Goal: Transaction & Acquisition: Purchase product/service

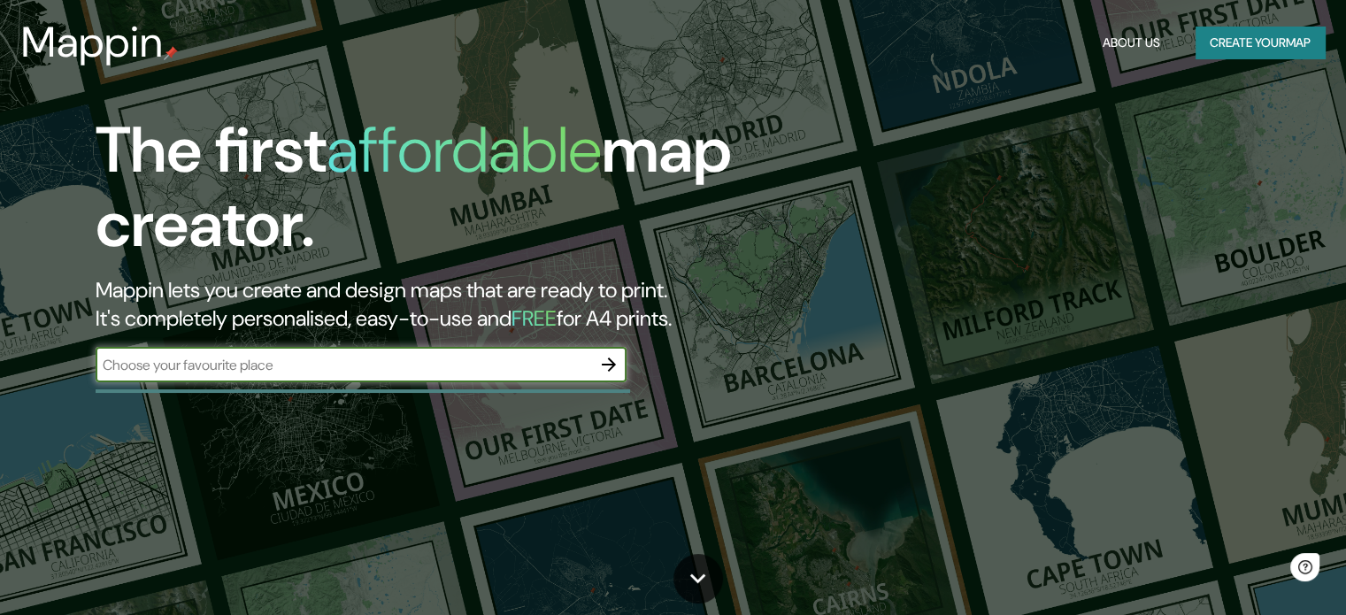
click at [428, 365] on input "text" at bounding box center [344, 365] width 496 height 20
click at [327, 370] on input "text" at bounding box center [344, 365] width 496 height 20
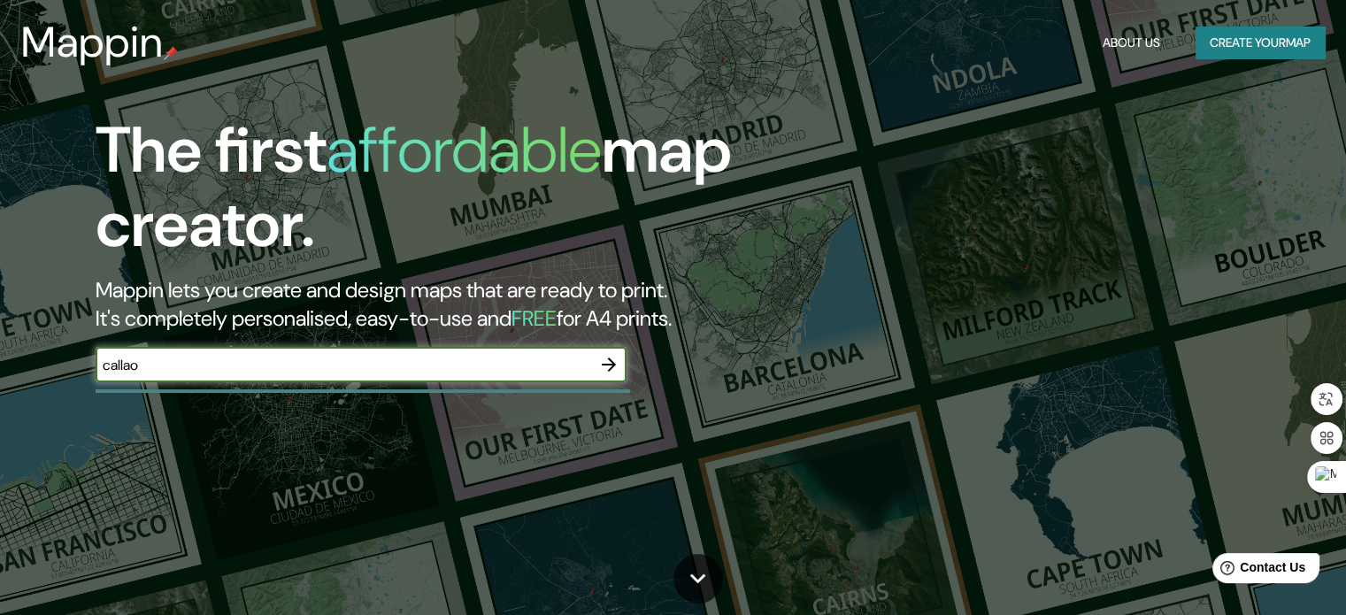
type input "callao"
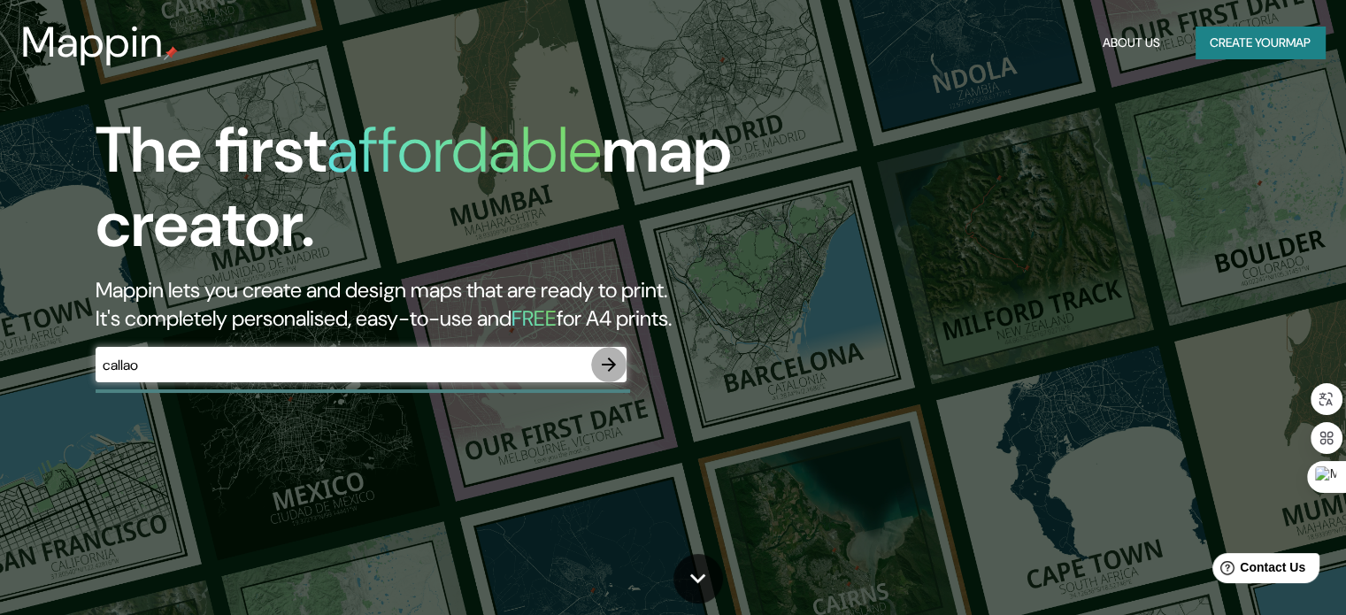
click at [616, 364] on icon "button" at bounding box center [608, 364] width 21 height 21
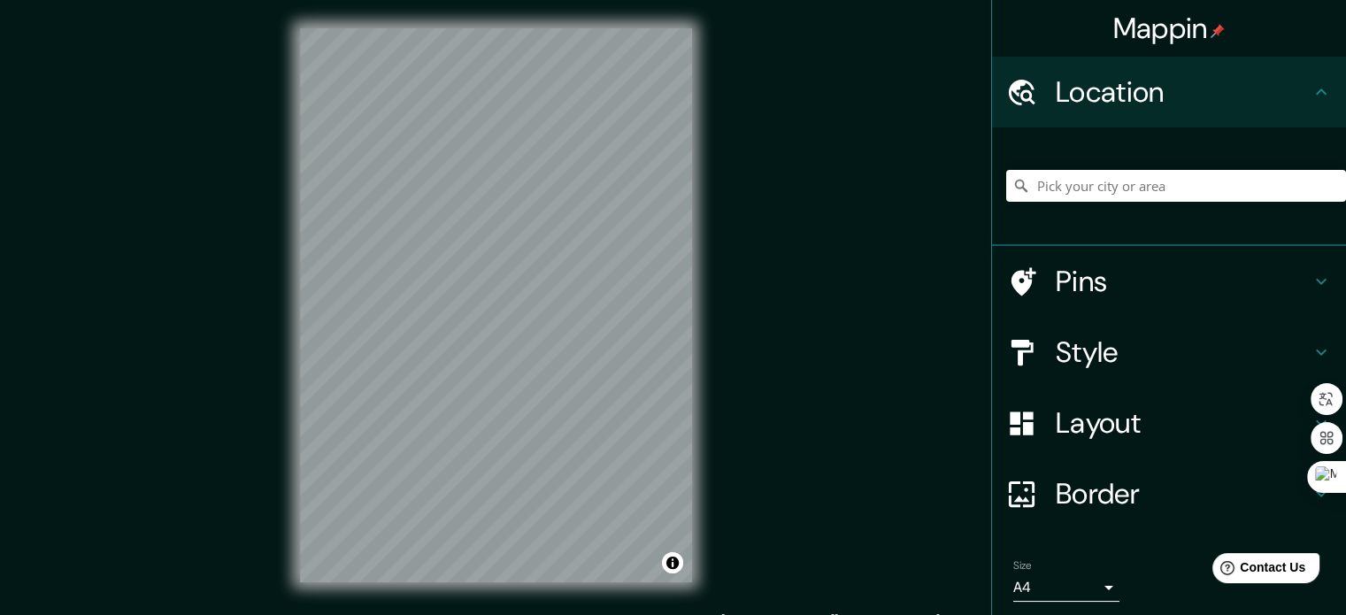
click at [1096, 363] on h4 "Style" at bounding box center [1183, 352] width 255 height 35
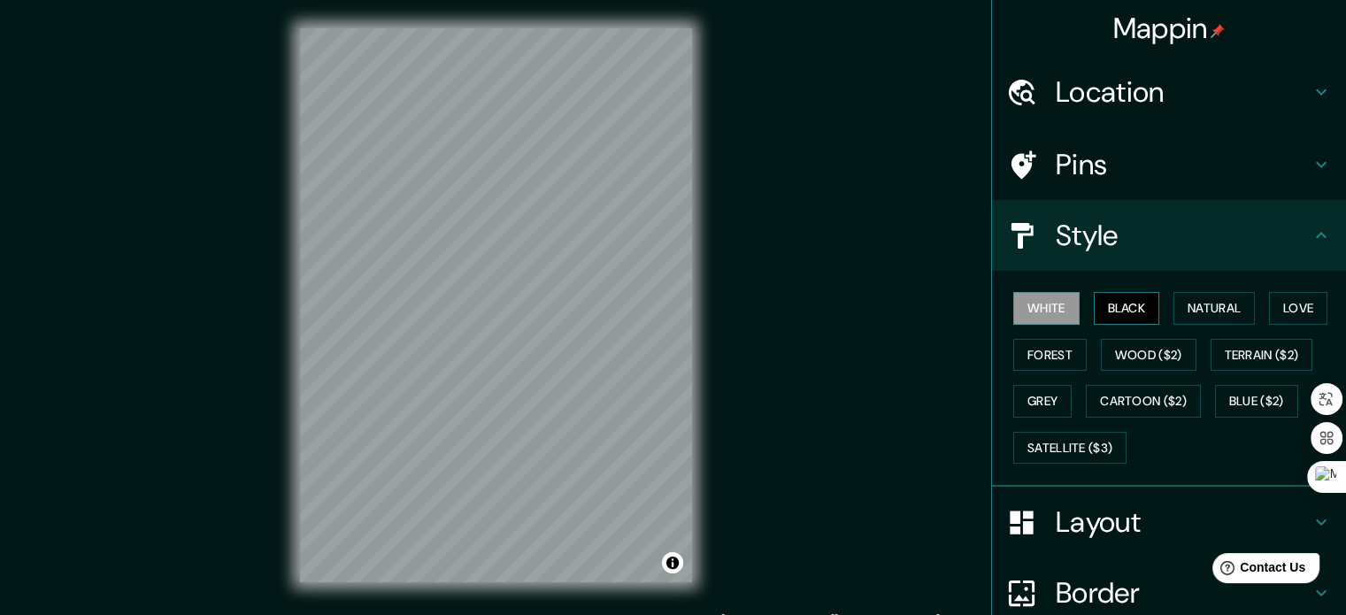
click at [1115, 321] on button "Black" at bounding box center [1127, 308] width 66 height 33
click at [1196, 300] on button "Natural" at bounding box center [1213, 308] width 81 height 33
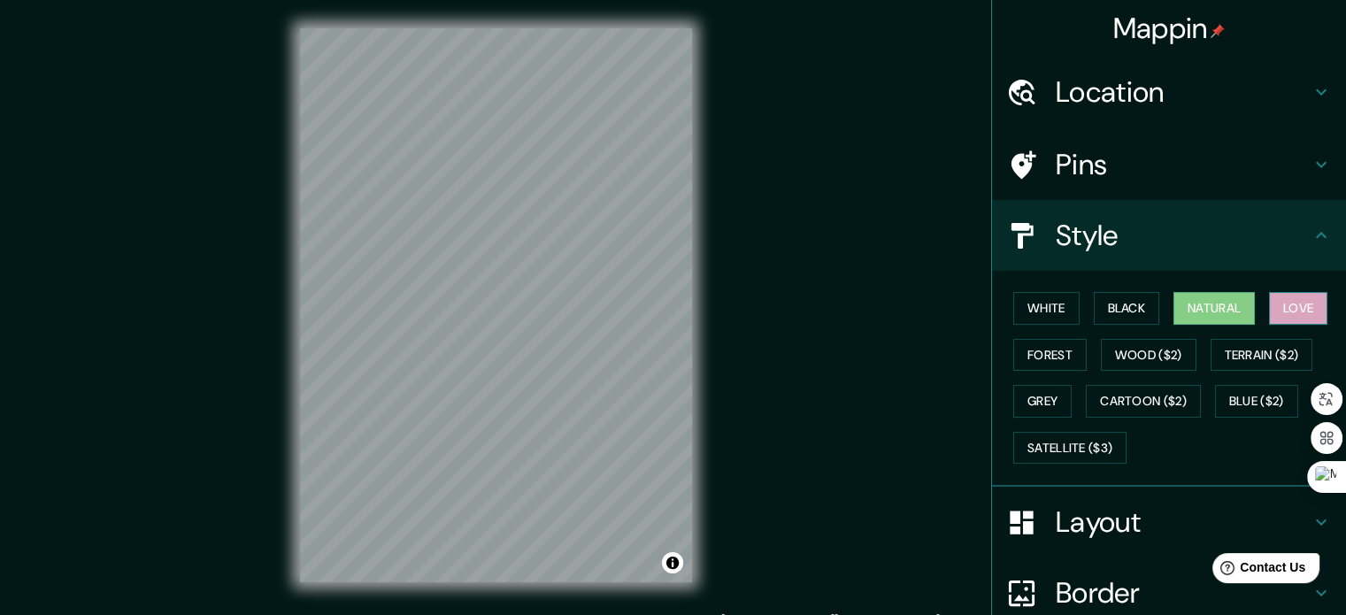
click at [1273, 300] on button "Love" at bounding box center [1298, 308] width 58 height 33
click at [1051, 355] on button "Forest" at bounding box center [1049, 355] width 73 height 33
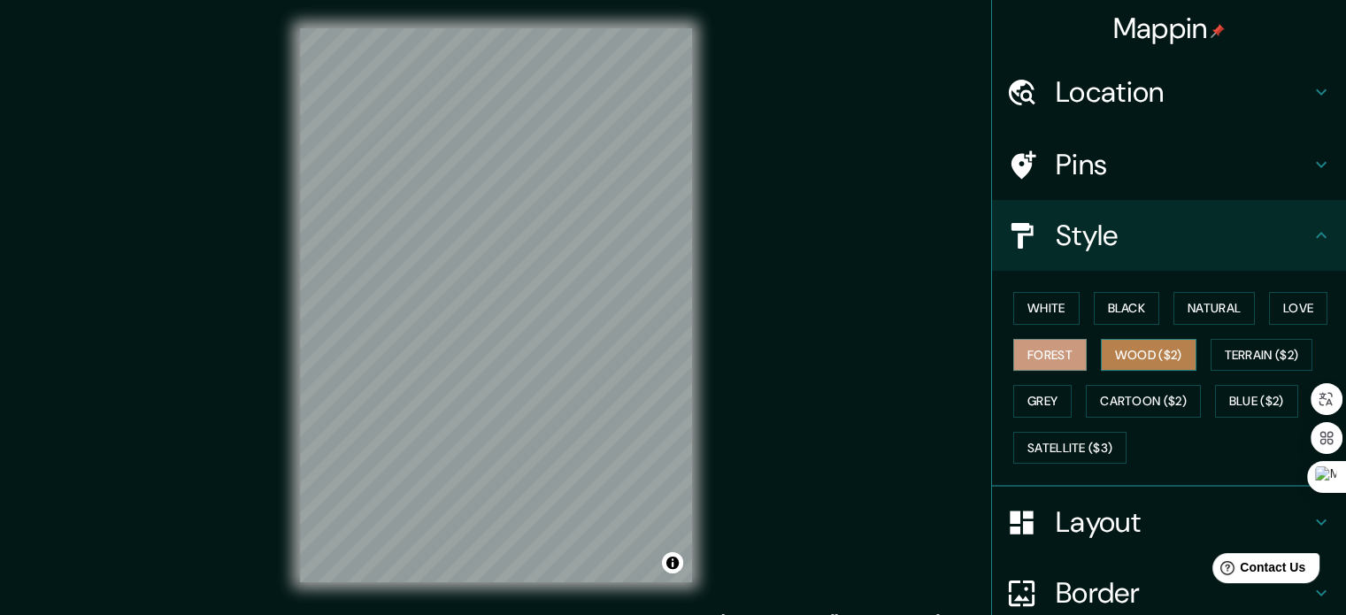
click at [1106, 350] on button "Wood ($2)" at bounding box center [1149, 355] width 96 height 33
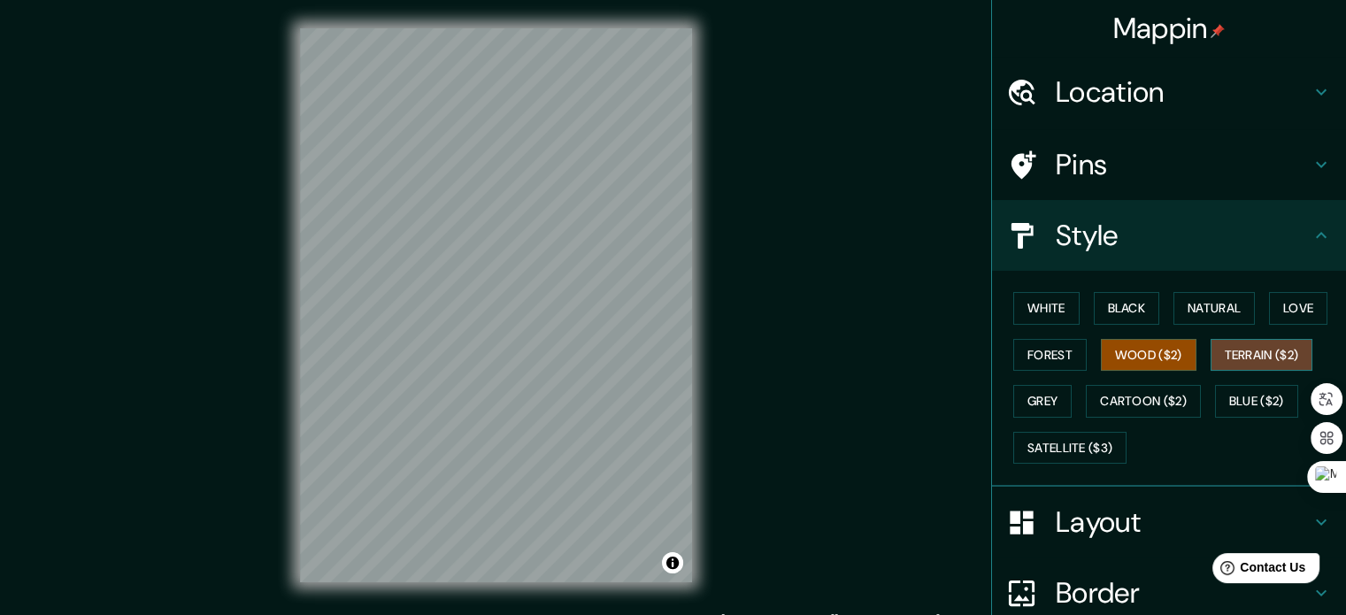
click at [1217, 350] on button "Terrain ($2)" at bounding box center [1262, 355] width 103 height 33
click at [1050, 403] on button "Grey" at bounding box center [1042, 401] width 58 height 33
click at [1230, 358] on button "Terrain ($2)" at bounding box center [1262, 355] width 103 height 33
click at [1150, 385] on button "Cartoon ($2)" at bounding box center [1143, 401] width 115 height 33
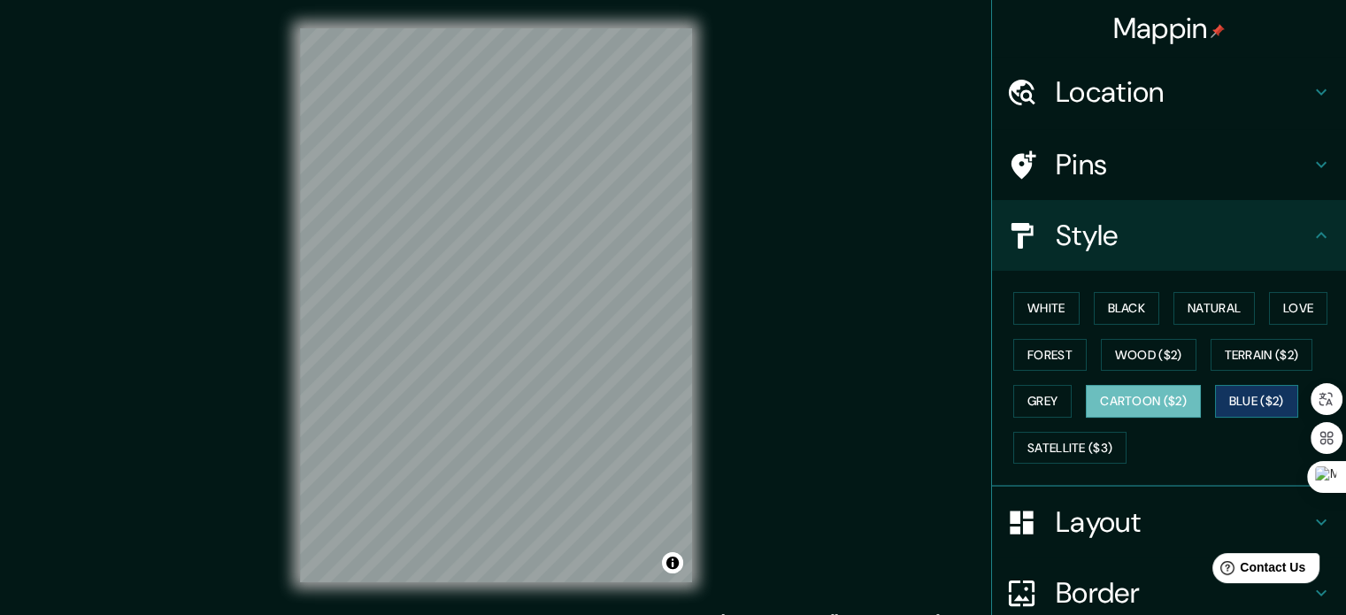
click at [1235, 405] on button "Blue ($2)" at bounding box center [1256, 401] width 83 height 33
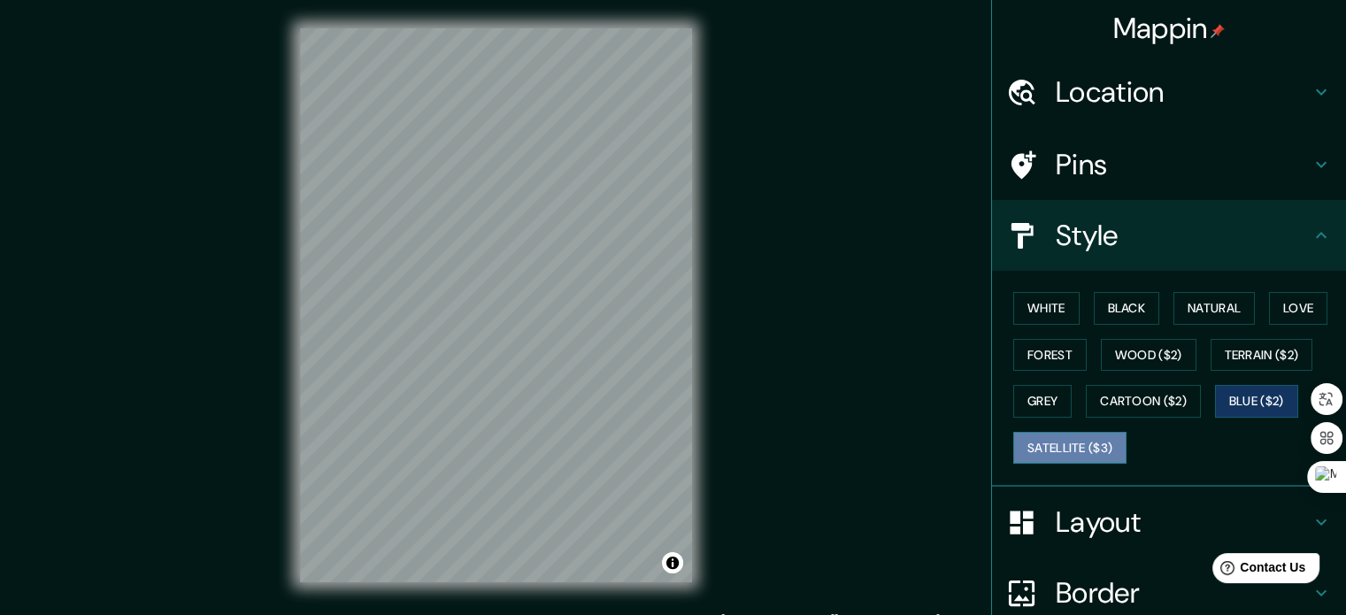
click at [1050, 451] on button "Satellite ($3)" at bounding box center [1069, 448] width 113 height 33
click at [1034, 98] on div at bounding box center [1031, 92] width 50 height 31
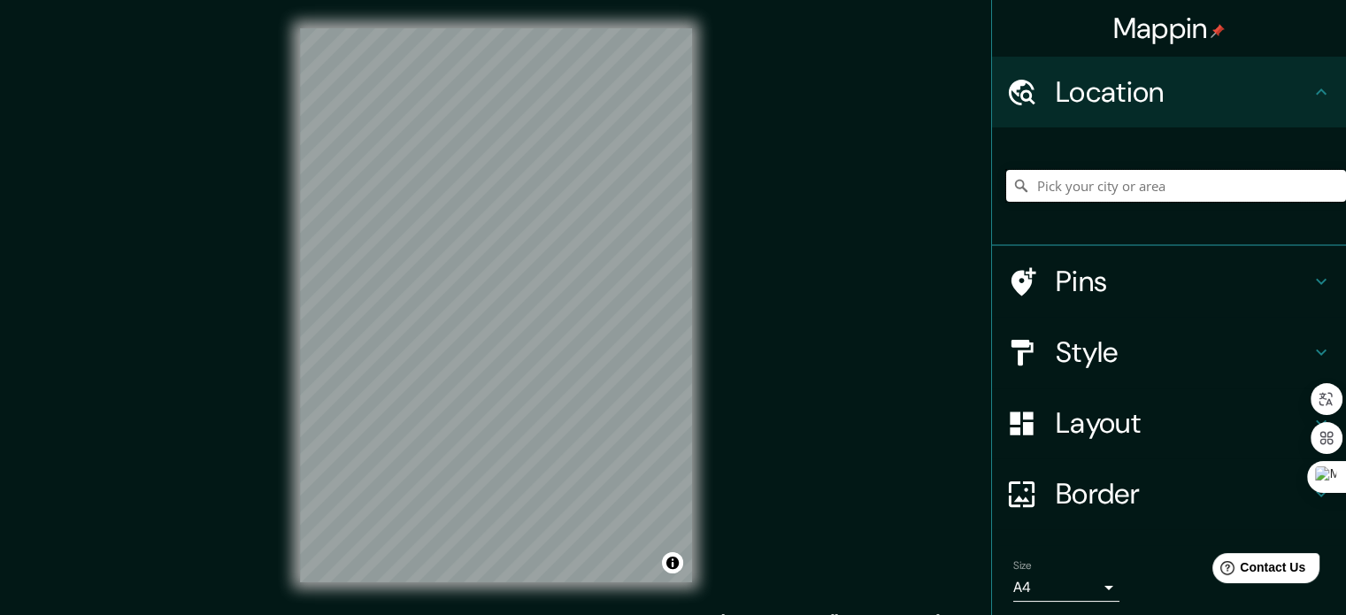
click at [1073, 175] on input "Pick your city or area" at bounding box center [1176, 186] width 340 height 32
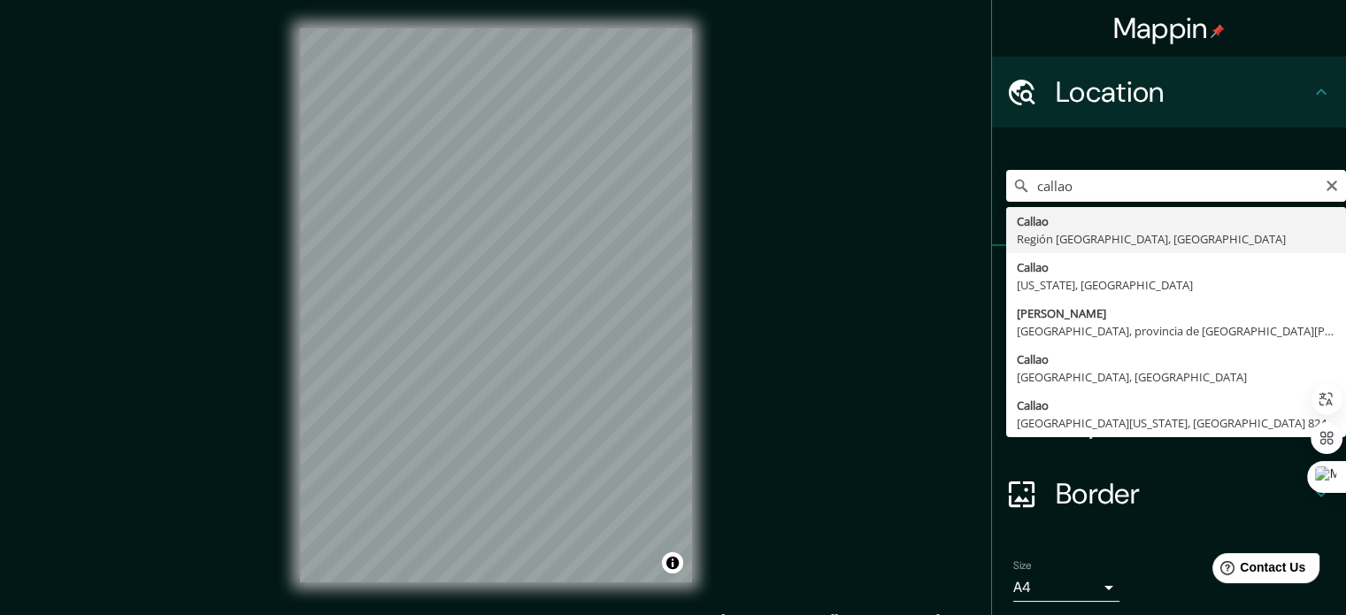
type input "[GEOGRAPHIC_DATA], [GEOGRAPHIC_DATA], [GEOGRAPHIC_DATA]"
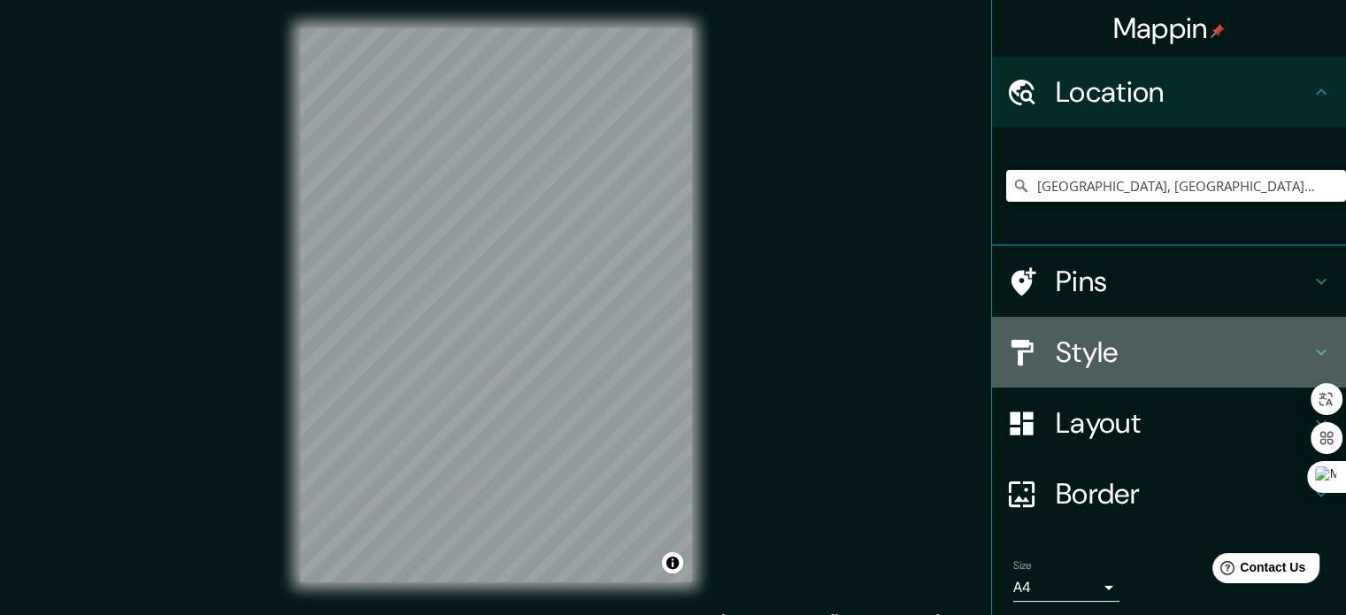
click at [1060, 339] on h4 "Style" at bounding box center [1183, 352] width 255 height 35
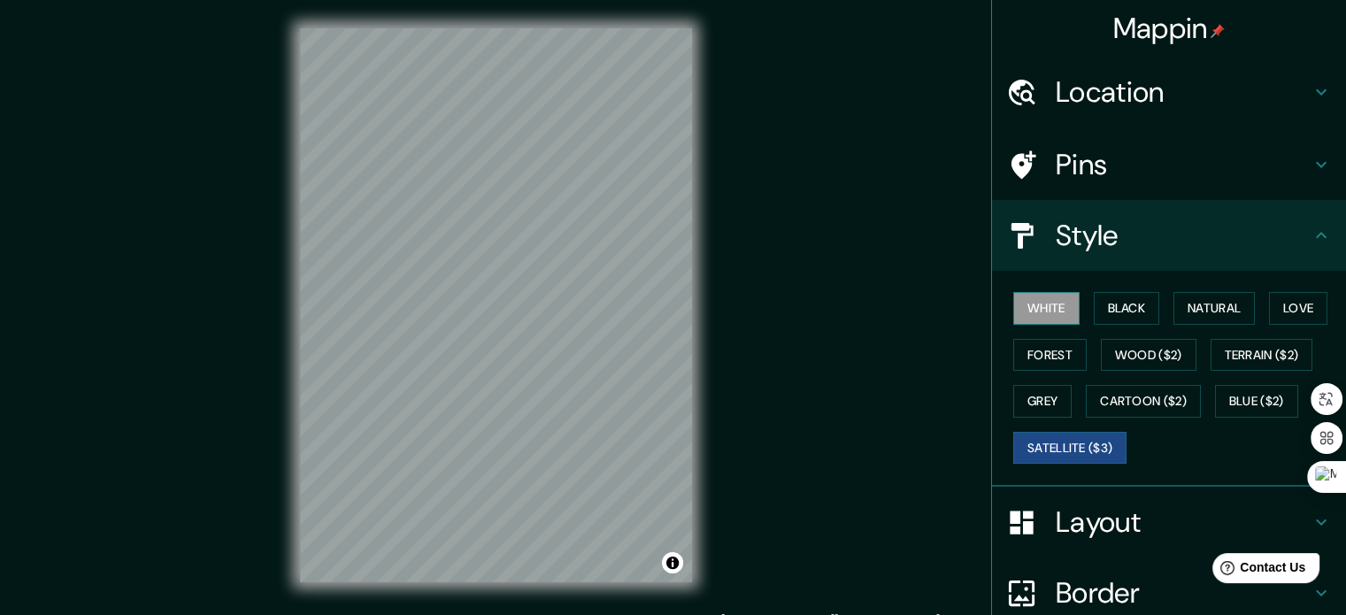
click at [1032, 319] on button "White" at bounding box center [1046, 308] width 66 height 33
click at [1094, 304] on button "Black" at bounding box center [1127, 308] width 66 height 33
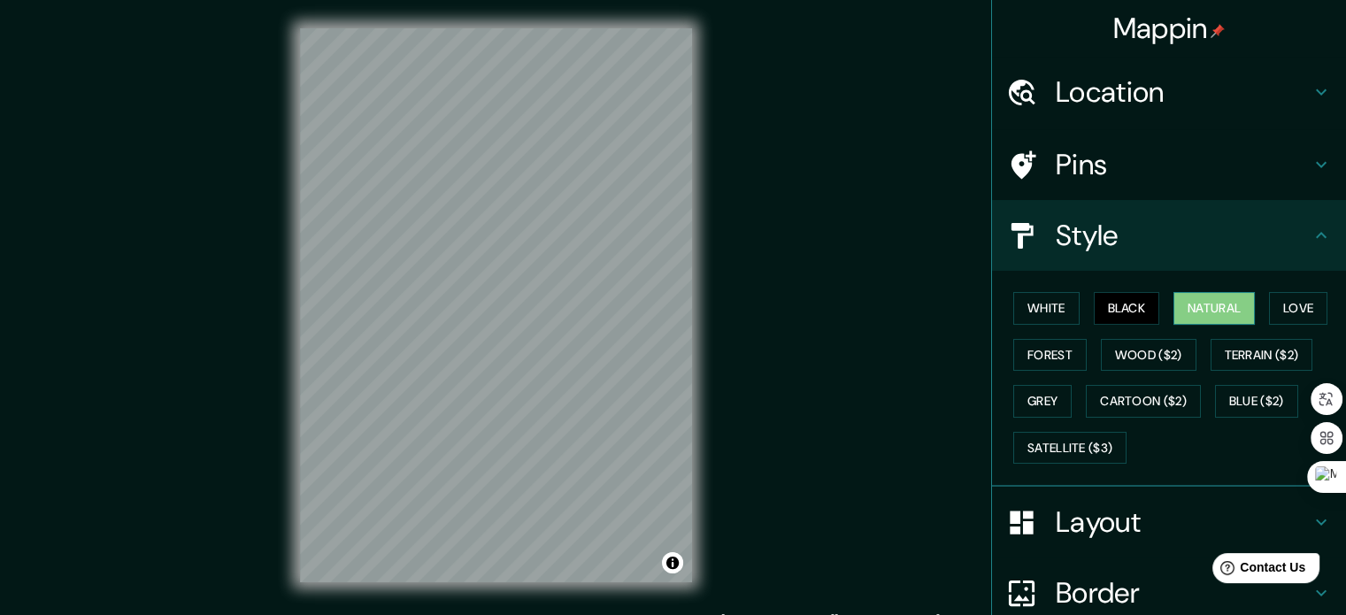
click at [1192, 307] on button "Natural" at bounding box center [1213, 308] width 81 height 33
click at [1300, 309] on button "Love" at bounding box center [1298, 308] width 58 height 33
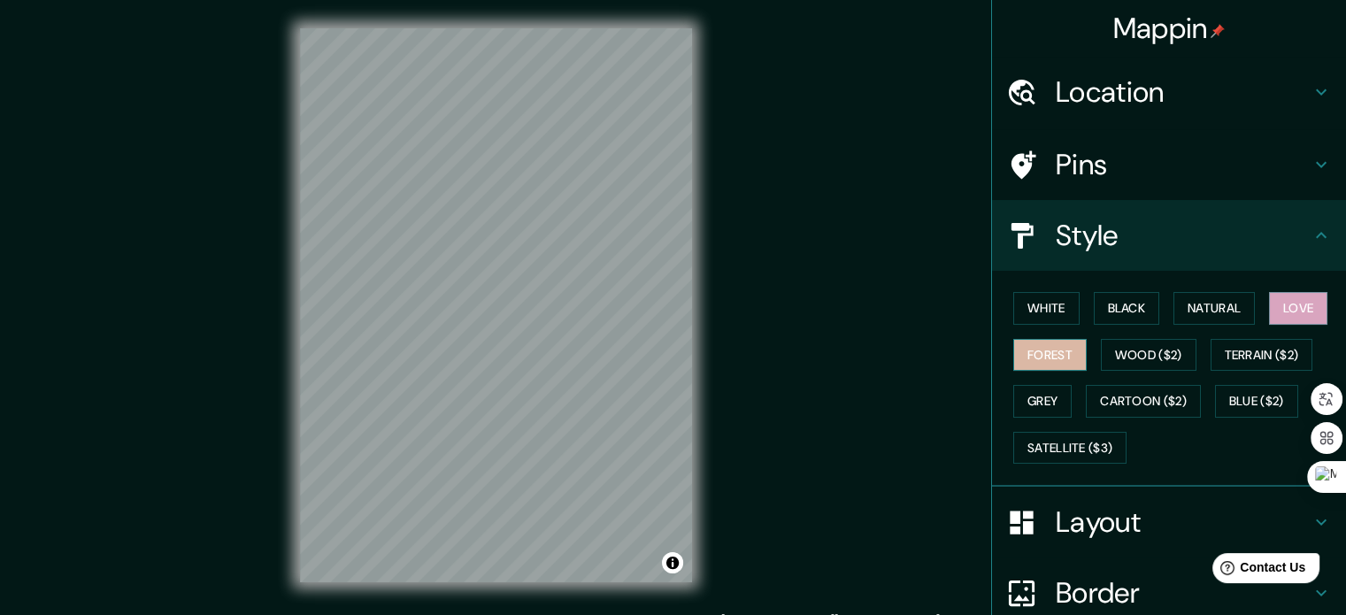
click at [1048, 361] on button "Forest" at bounding box center [1049, 355] width 73 height 33
click at [1052, 406] on button "Grey" at bounding box center [1042, 401] width 58 height 33
